Goal: Information Seeking & Learning: Learn about a topic

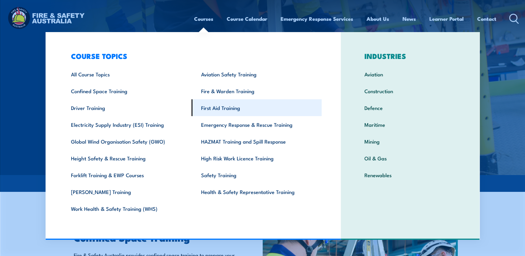
click at [219, 107] on link "First Aid Training" at bounding box center [257, 107] width 130 height 17
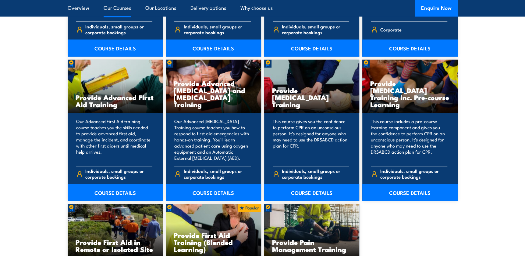
scroll to position [762, 0]
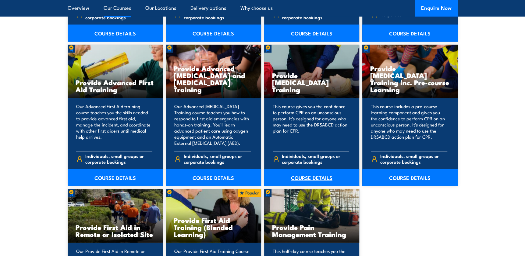
click at [310, 176] on link "COURSE DETAILS" at bounding box center [311, 177] width 95 height 17
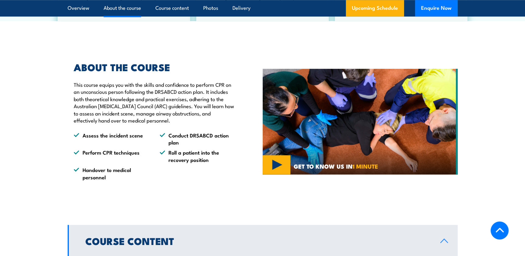
scroll to position [427, 0]
